Goal: Navigation & Orientation: Find specific page/section

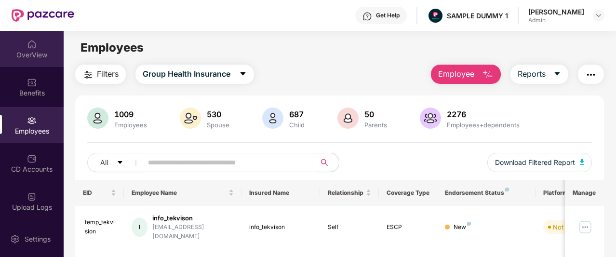
click at [27, 46] on img at bounding box center [32, 44] width 10 height 10
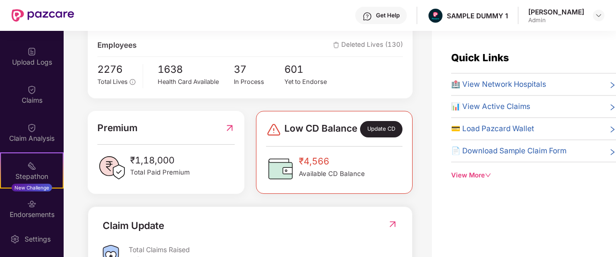
scroll to position [289, 0]
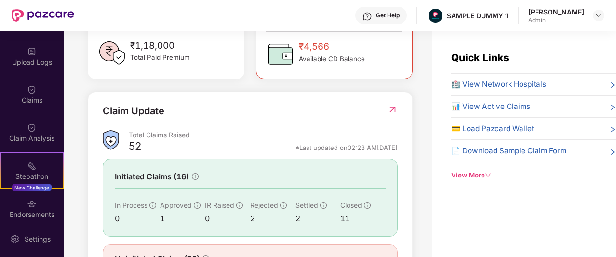
click at [376, 13] on div "Get Help" at bounding box center [388, 16] width 24 height 8
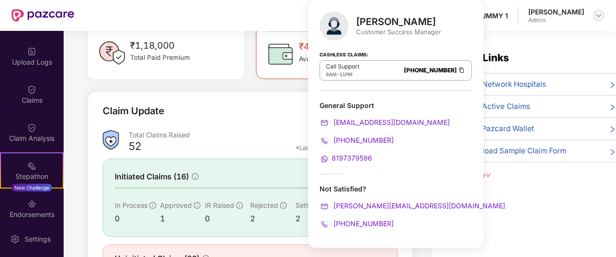
click at [597, 16] on img at bounding box center [598, 16] width 8 height 8
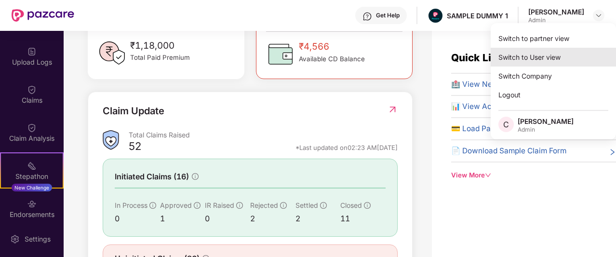
click at [557, 57] on div "Switch to User view" at bounding box center [552, 57] width 125 height 19
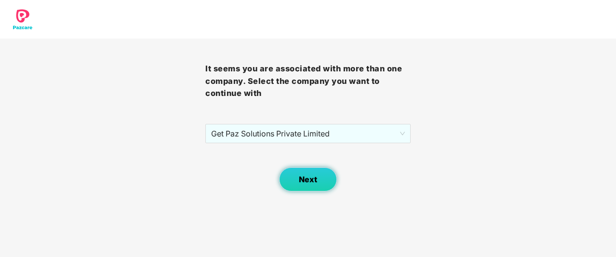
click at [309, 181] on span "Next" at bounding box center [308, 179] width 18 height 9
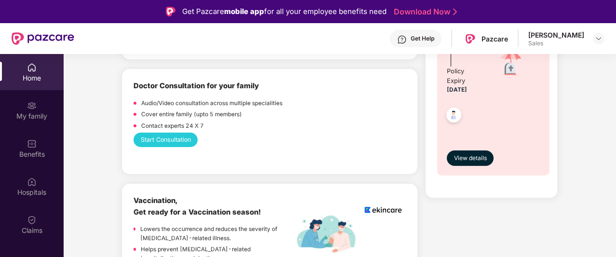
scroll to position [513, 0]
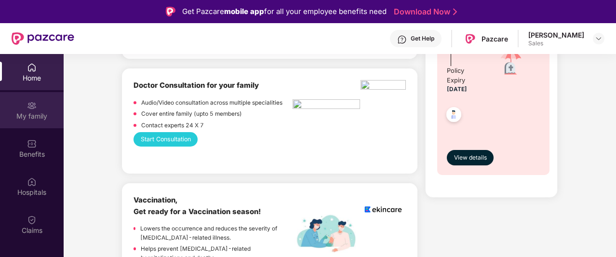
click at [32, 116] on div "My family" at bounding box center [32, 116] width 64 height 10
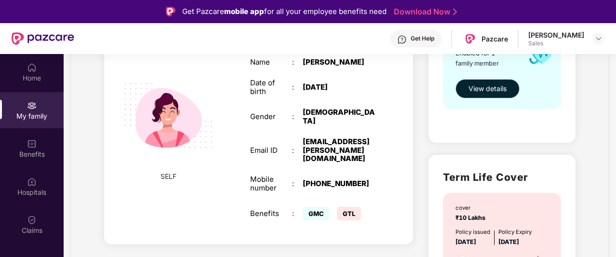
scroll to position [201, 0]
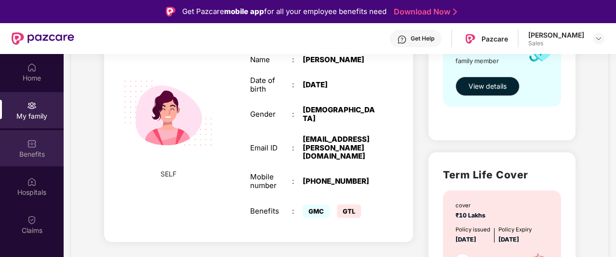
click at [50, 163] on div "Benefits" at bounding box center [32, 148] width 64 height 36
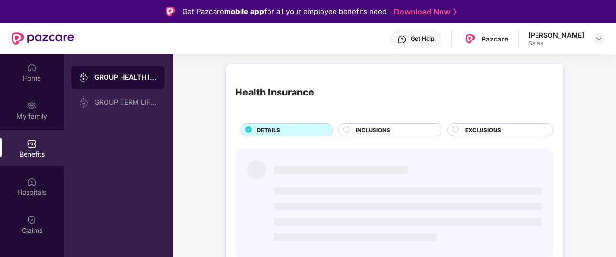
scroll to position [0, 0]
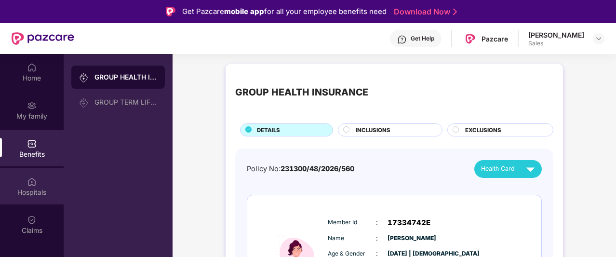
click at [52, 185] on div "Hospitals" at bounding box center [32, 186] width 64 height 36
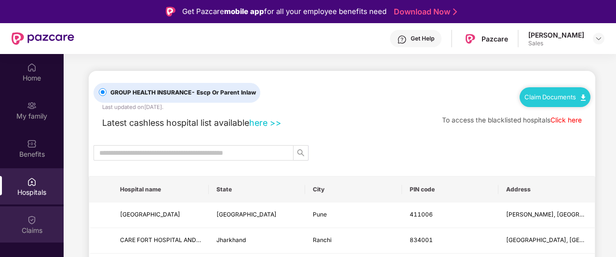
scroll to position [32, 0]
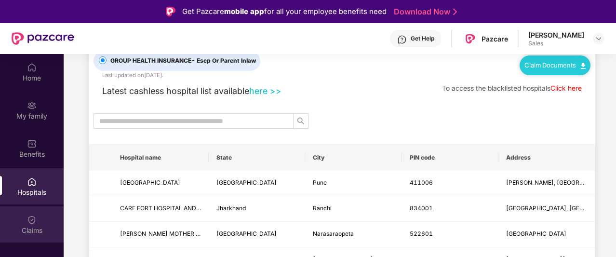
click at [29, 224] on img at bounding box center [32, 220] width 10 height 10
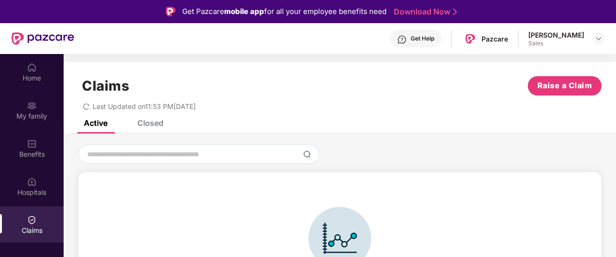
scroll to position [21, 0]
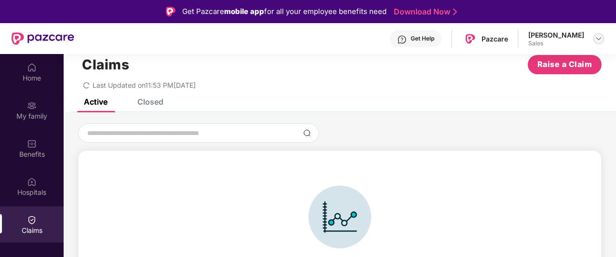
click at [596, 38] on img at bounding box center [598, 39] width 8 height 8
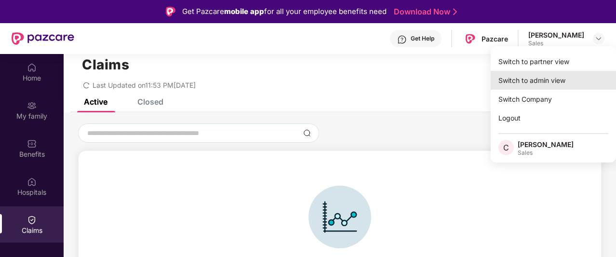
click at [567, 78] on div "Switch to admin view" at bounding box center [552, 80] width 125 height 19
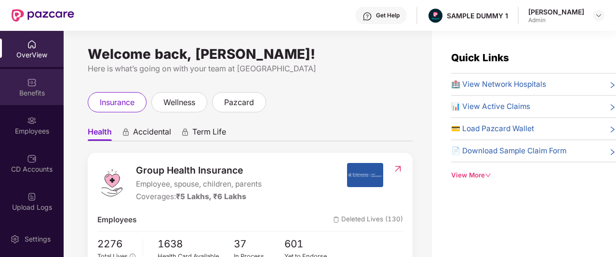
click at [43, 89] on div "Benefits" at bounding box center [32, 93] width 64 height 10
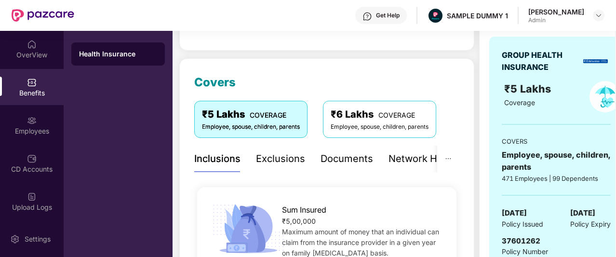
scroll to position [96, 0]
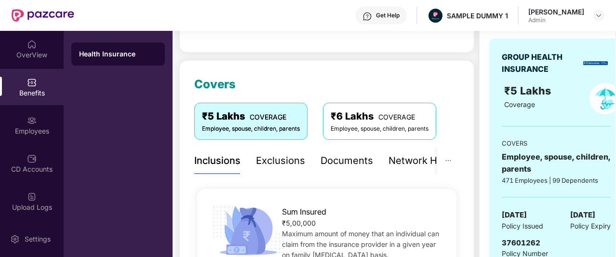
click at [279, 163] on div "Exclusions" at bounding box center [280, 160] width 49 height 15
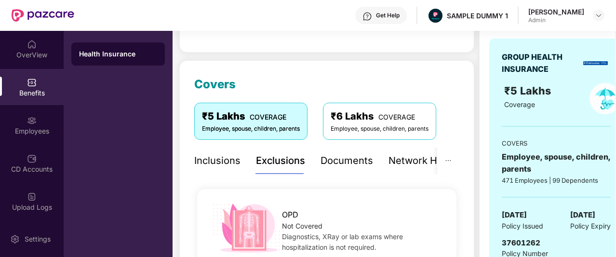
click at [232, 166] on div "Inclusions" at bounding box center [217, 160] width 46 height 15
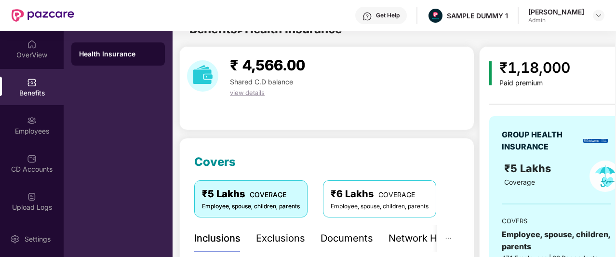
scroll to position [16, 0]
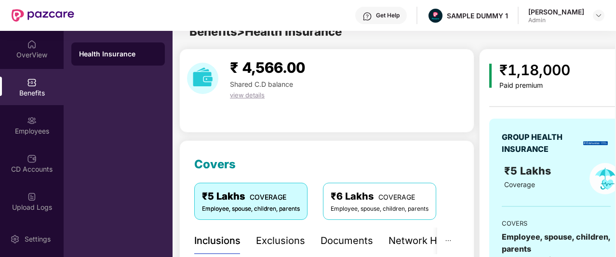
click at [407, 231] on div "Network Hospitals" at bounding box center [430, 240] width 84 height 15
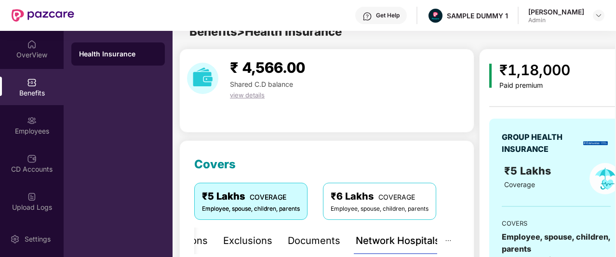
click at [407, 231] on div "Network Hospitals" at bounding box center [397, 240] width 84 height 15
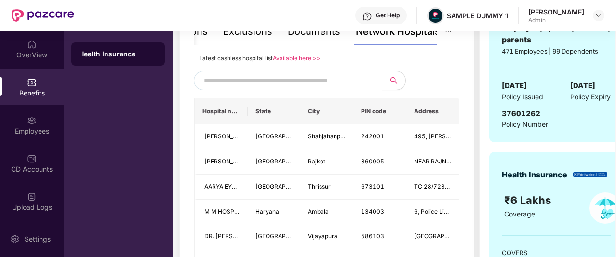
scroll to position [206, 0]
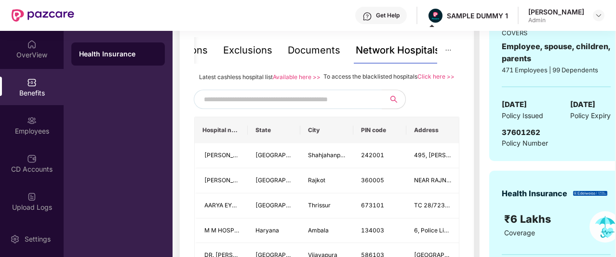
click at [244, 104] on input "text" at bounding box center [286, 99] width 165 height 14
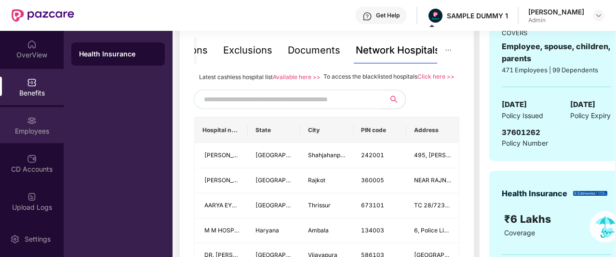
click at [32, 124] on img at bounding box center [32, 121] width 10 height 10
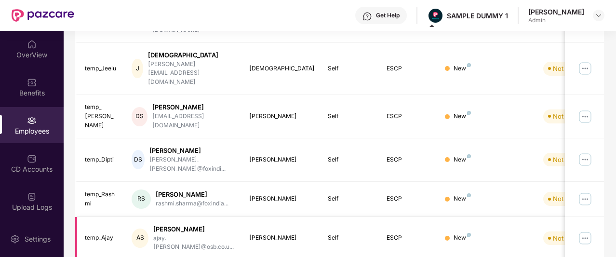
scroll to position [0, 0]
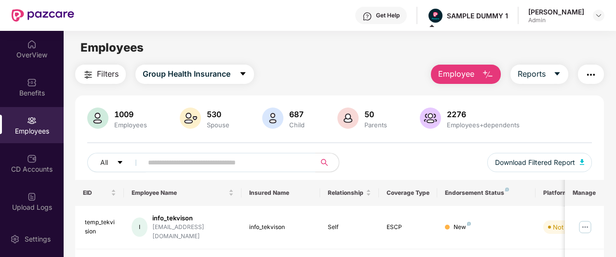
click at [459, 72] on span "Employee" at bounding box center [456, 74] width 36 height 12
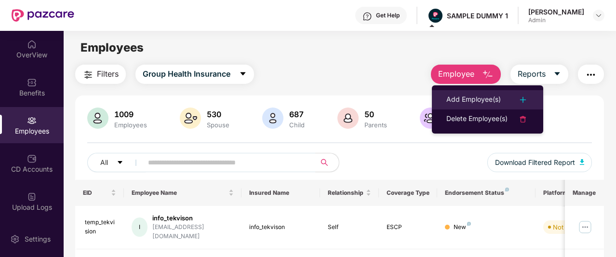
click at [473, 97] on div "Add Employee(s)" at bounding box center [473, 100] width 54 height 12
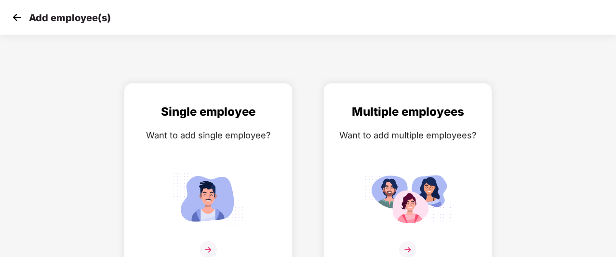
scroll to position [15, 0]
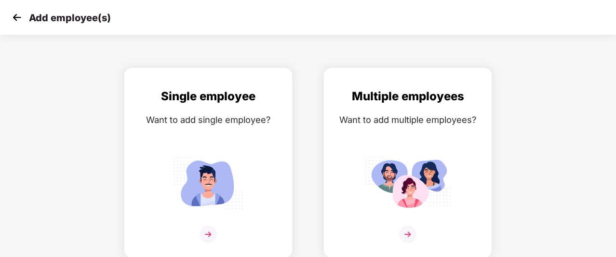
click at [12, 14] on img at bounding box center [17, 17] width 14 height 14
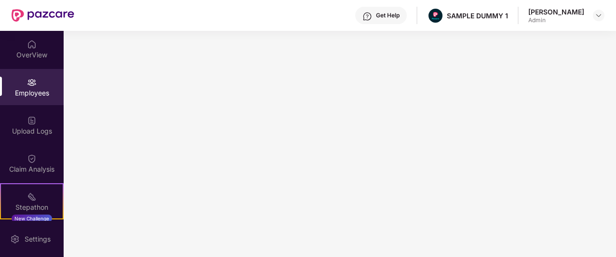
scroll to position [0, 0]
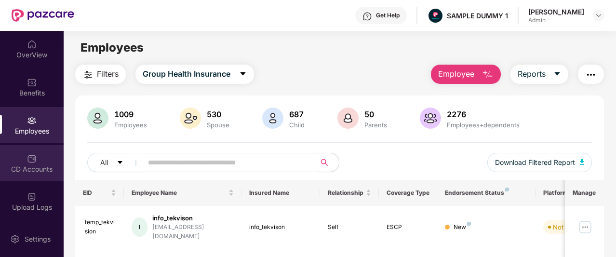
click at [47, 164] on div "CD Accounts" at bounding box center [32, 169] width 64 height 10
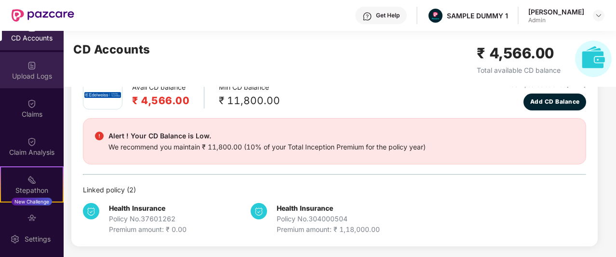
scroll to position [136, 0]
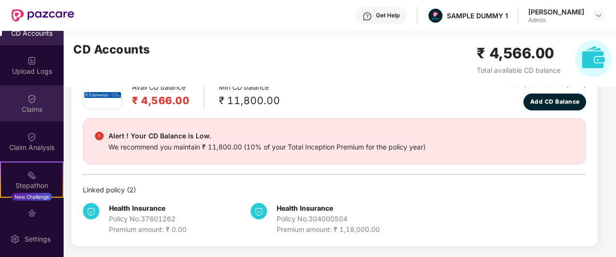
click at [10, 113] on div "Claims" at bounding box center [32, 110] width 64 height 10
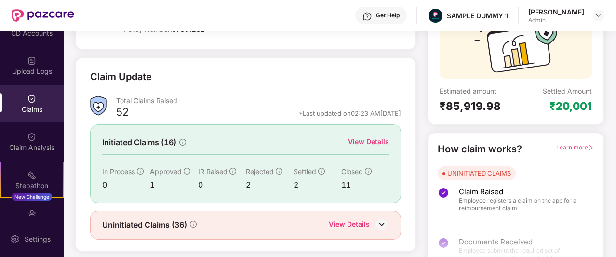
scroll to position [102, 0]
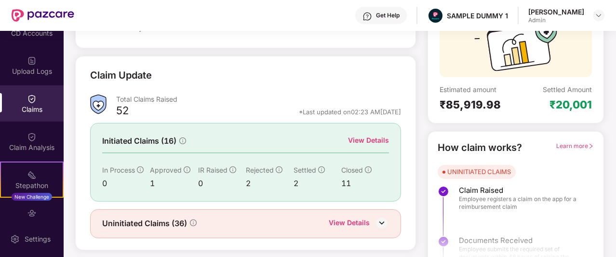
click at [366, 143] on div "View Details" at bounding box center [368, 140] width 41 height 11
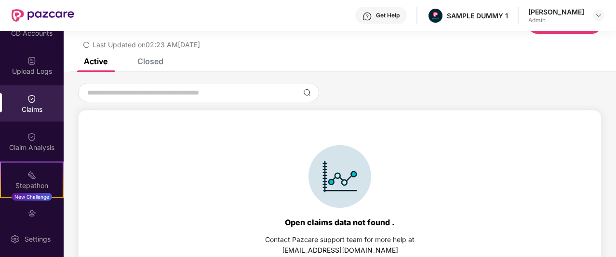
scroll to position [44, 0]
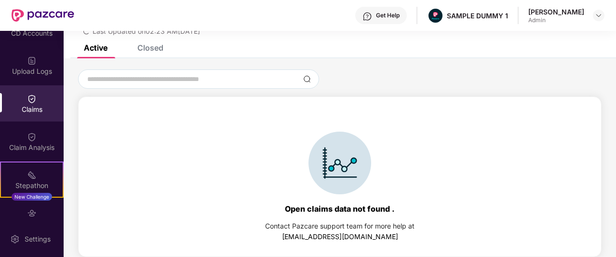
click at [164, 49] on div "Active Closed" at bounding box center [340, 51] width 552 height 13
click at [150, 50] on div "Closed" at bounding box center [150, 48] width 26 height 10
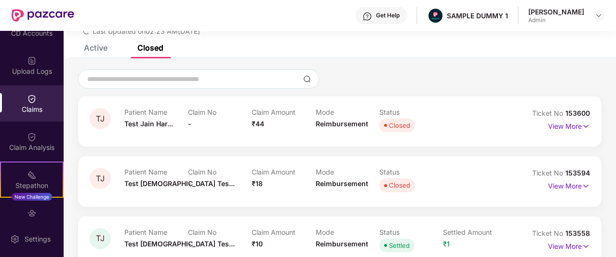
click at [150, 50] on div "Closed" at bounding box center [150, 48] width 26 height 10
click at [549, 123] on p "View More" at bounding box center [569, 124] width 42 height 13
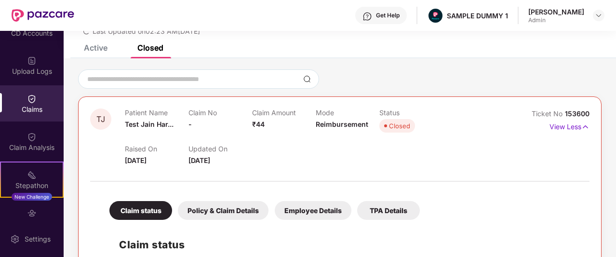
scroll to position [231, 0]
